Goal: Task Accomplishment & Management: Use online tool/utility

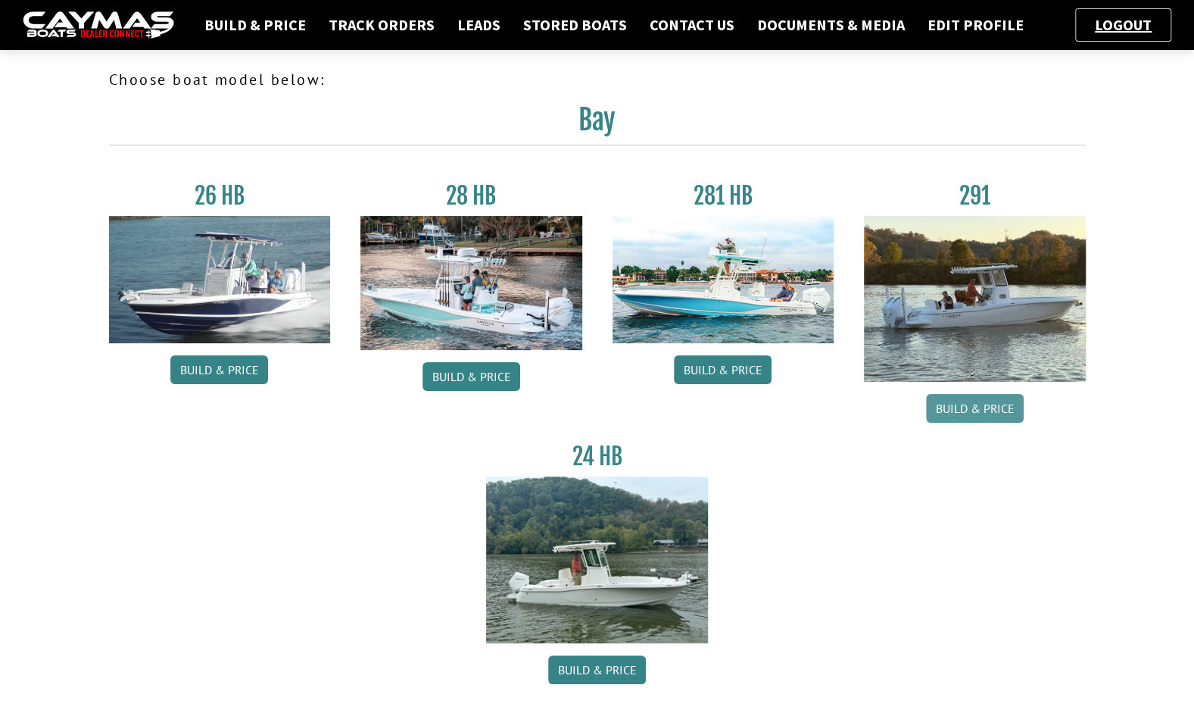
click at [960, 418] on link "Build & Price" at bounding box center [975, 408] width 98 height 29
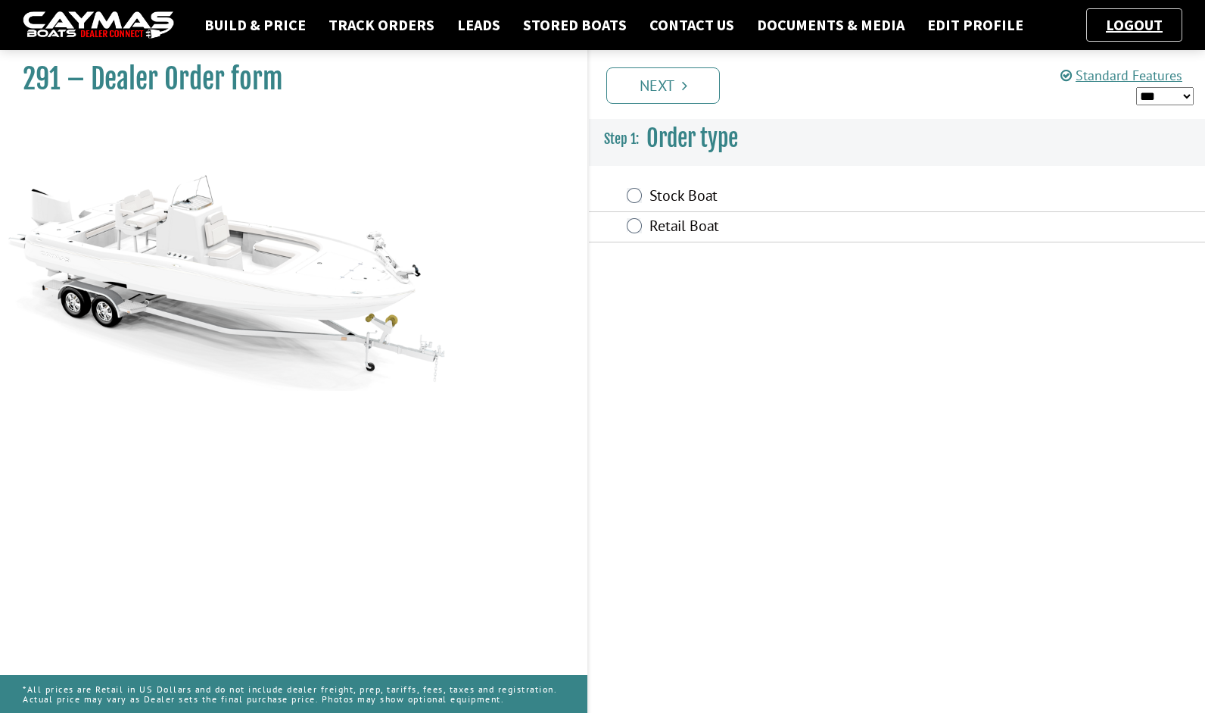
click at [704, 201] on label "Stock Boat" at bounding box center [816, 197] width 333 height 22
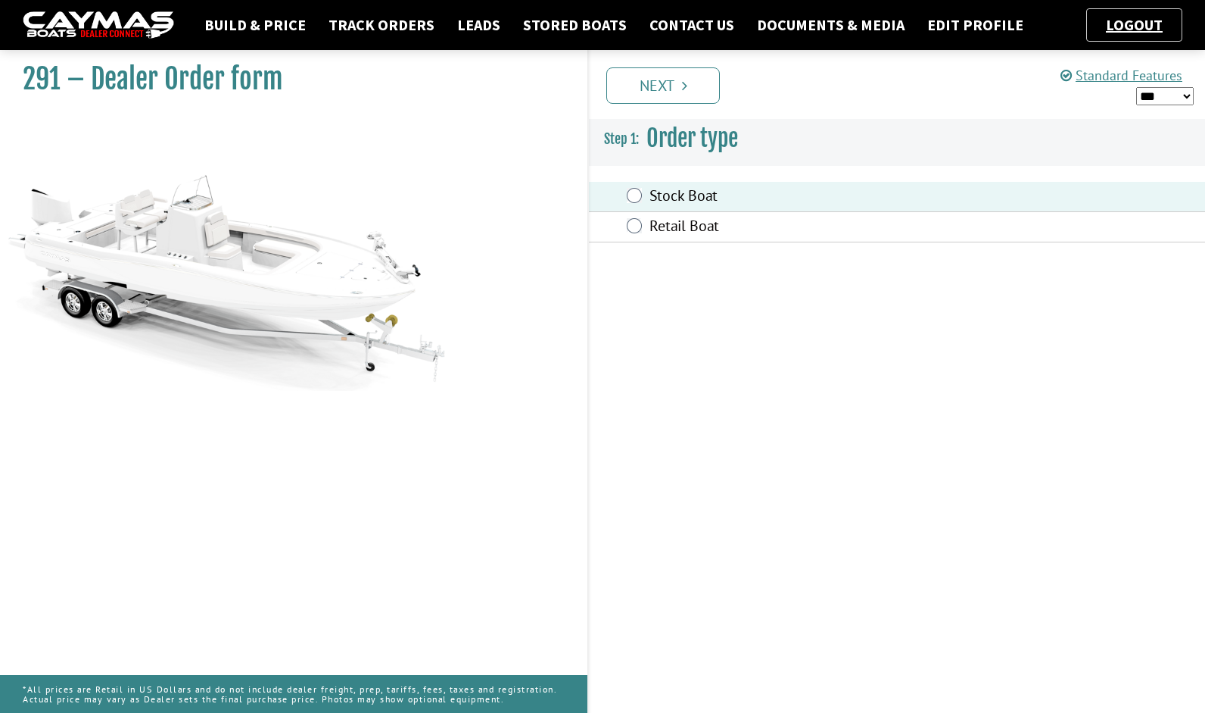
click at [675, 66] on li "Next" at bounding box center [664, 84] width 114 height 39
click at [657, 88] on link "Next" at bounding box center [664, 85] width 114 height 36
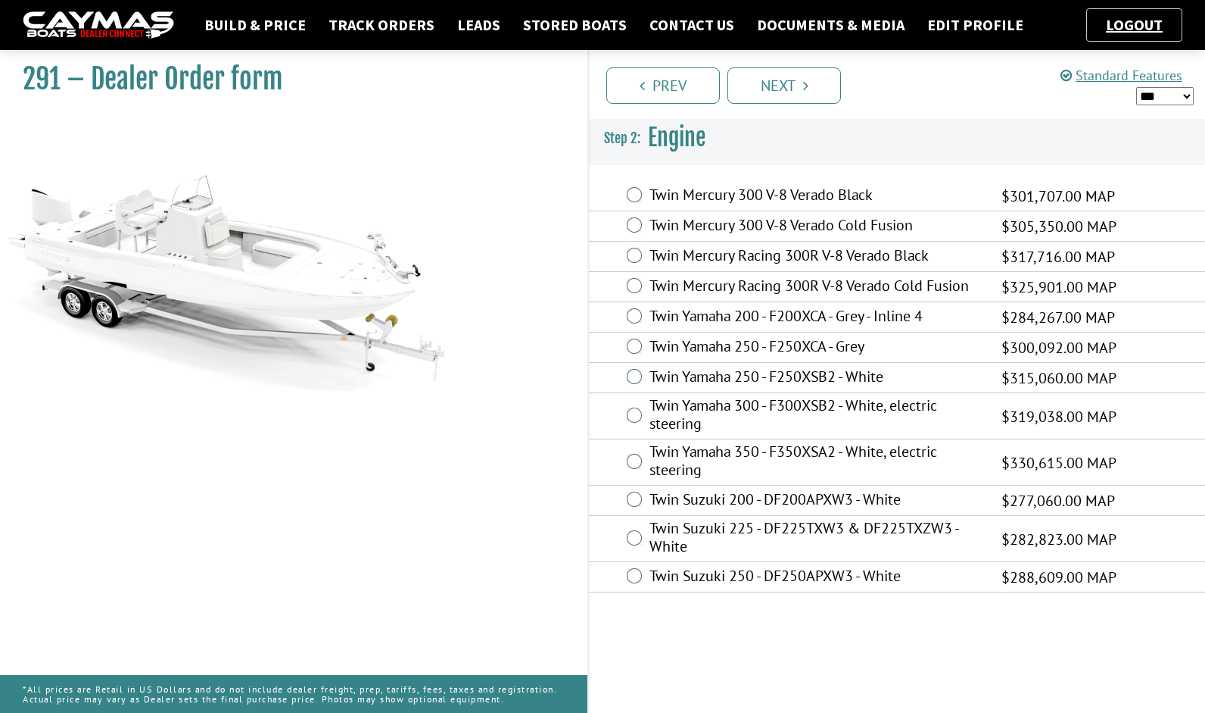
click at [898, 460] on label "Twin Yamaha 350 - F350XSA2 - White, electric steering" at bounding box center [816, 462] width 333 height 40
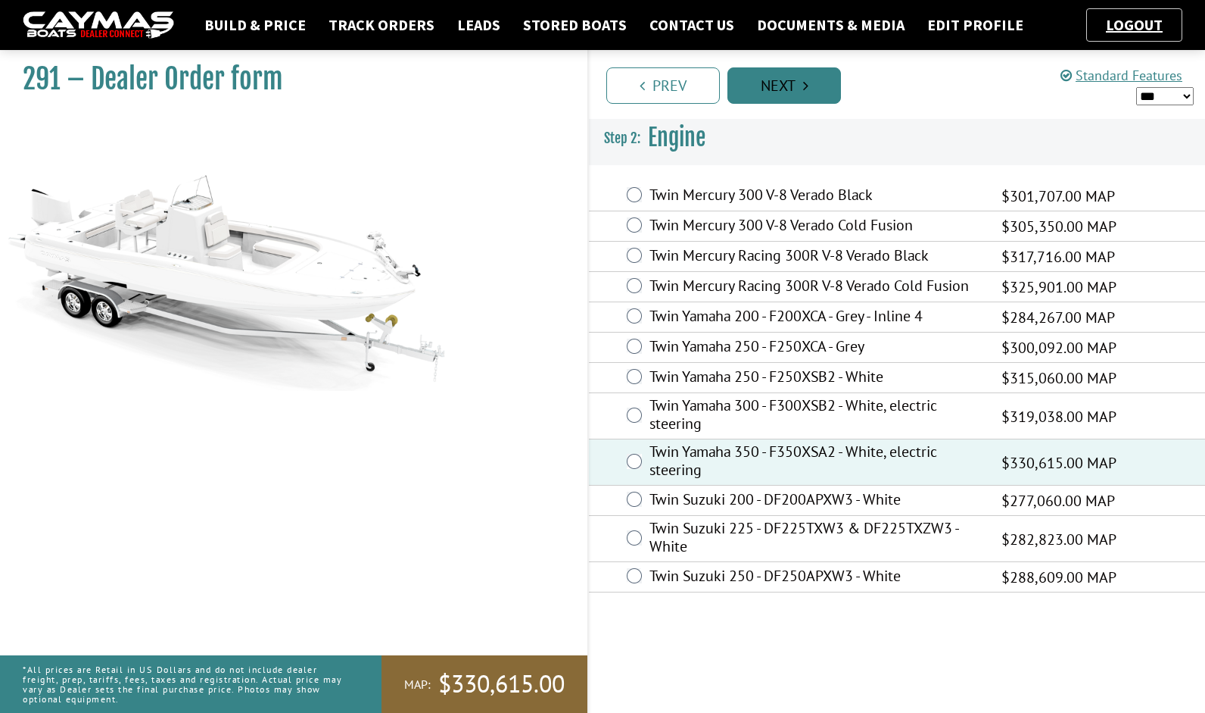
click at [798, 100] on link "Next" at bounding box center [785, 85] width 114 height 36
